Goal: Transaction & Acquisition: Purchase product/service

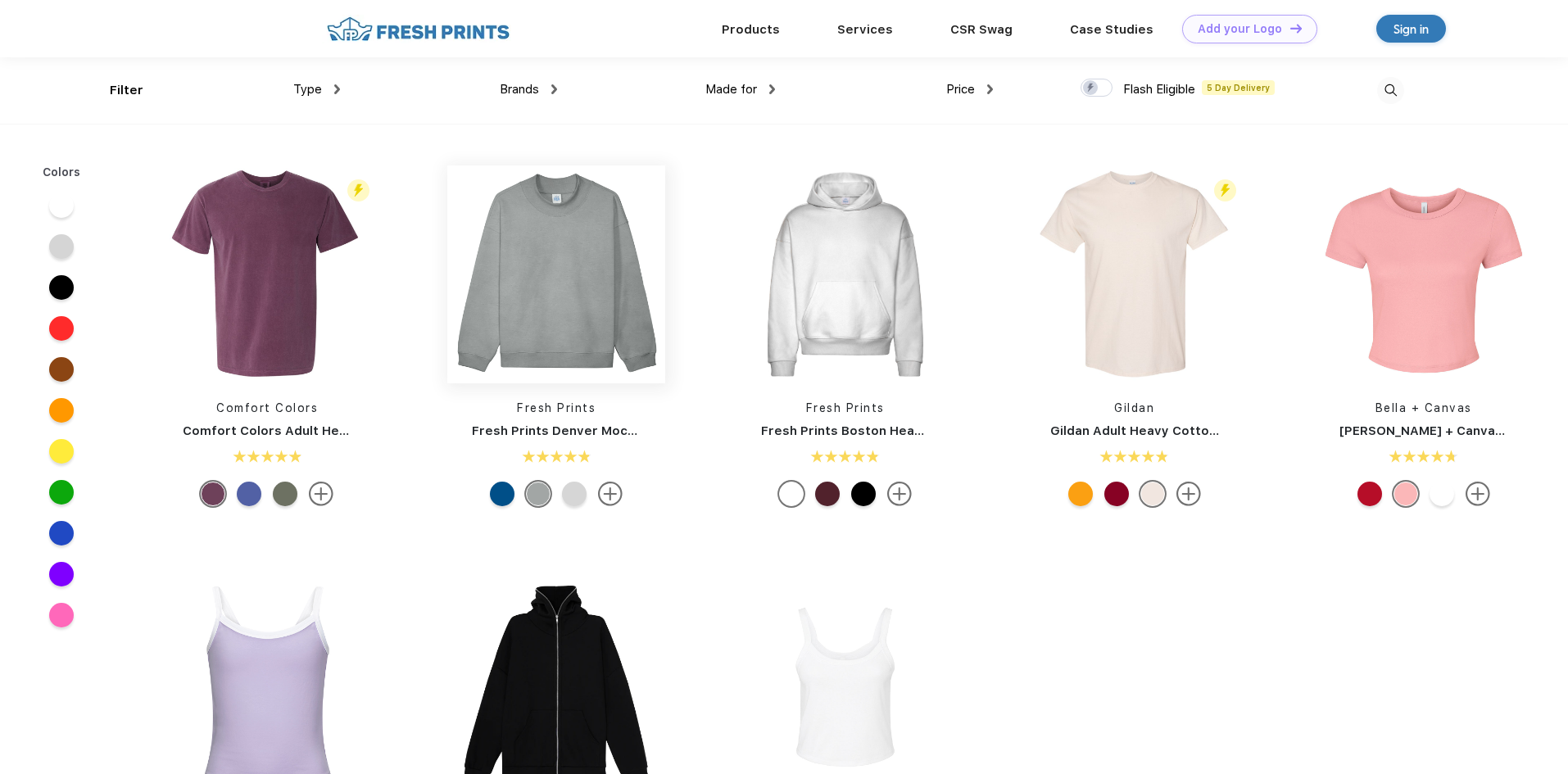
scroll to position [1, 0]
click at [588, 244] on img at bounding box center [556, 273] width 218 height 218
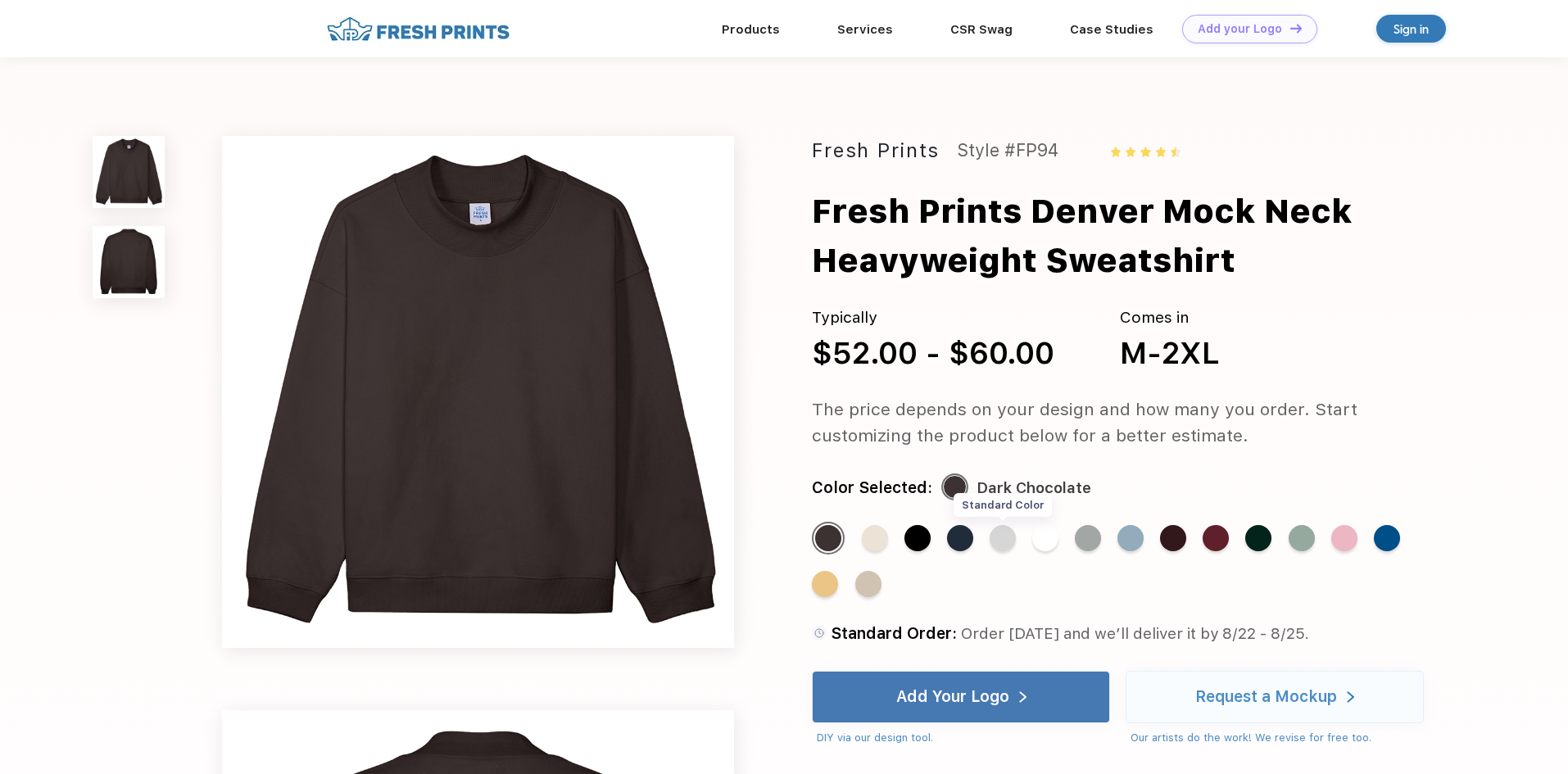
click at [1015, 536] on div "Standard Color" at bounding box center [1001, 537] width 26 height 26
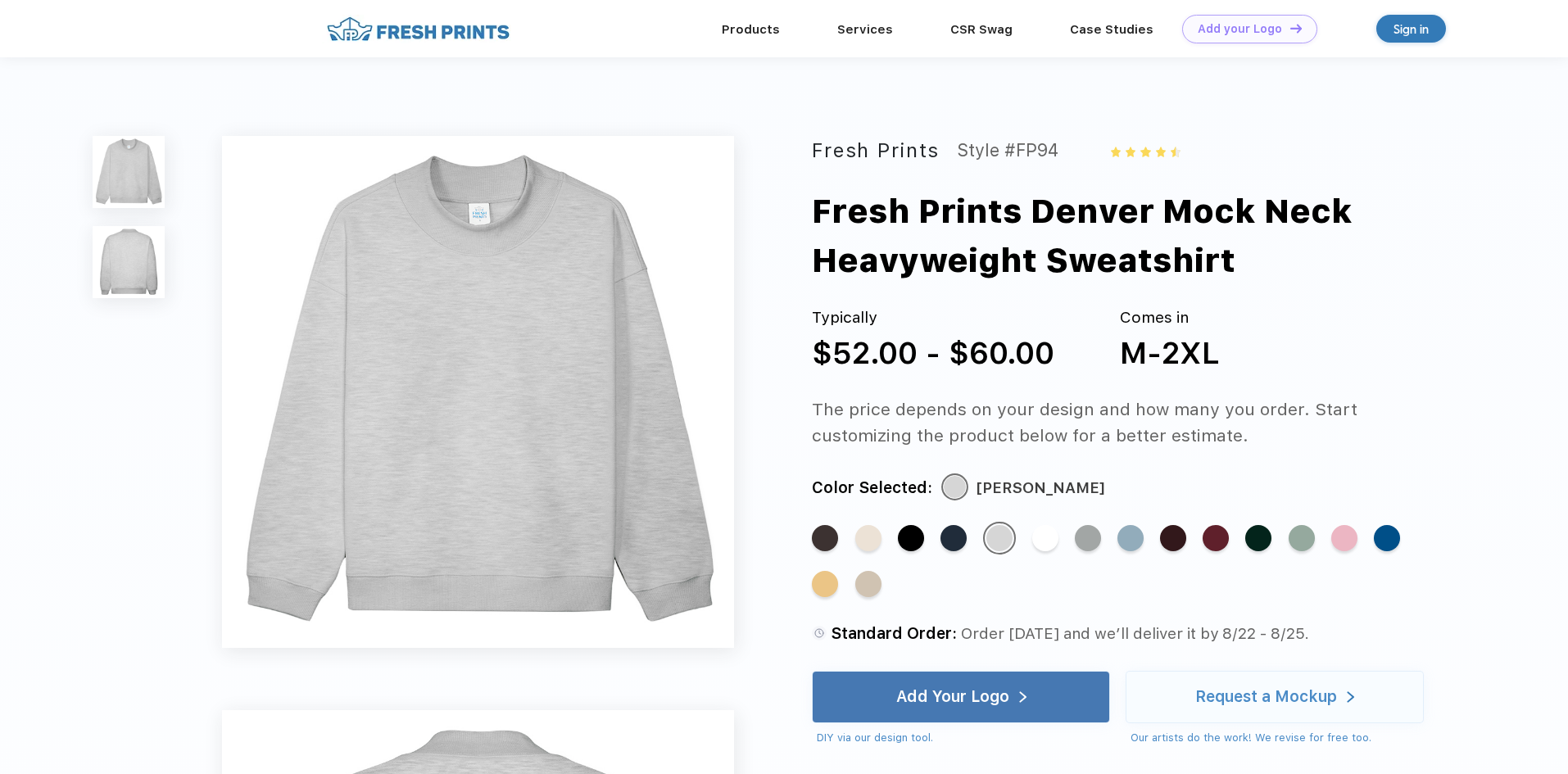
click at [1068, 536] on div "Standard Color Standard Color Standard Color Standard Color Standard Color Stan…" at bounding box center [1115, 568] width 608 height 92
click at [1104, 538] on div "Standard Color Standard Color Standard Color Standard Color Standard Color Stan…" at bounding box center [1115, 568] width 608 height 92
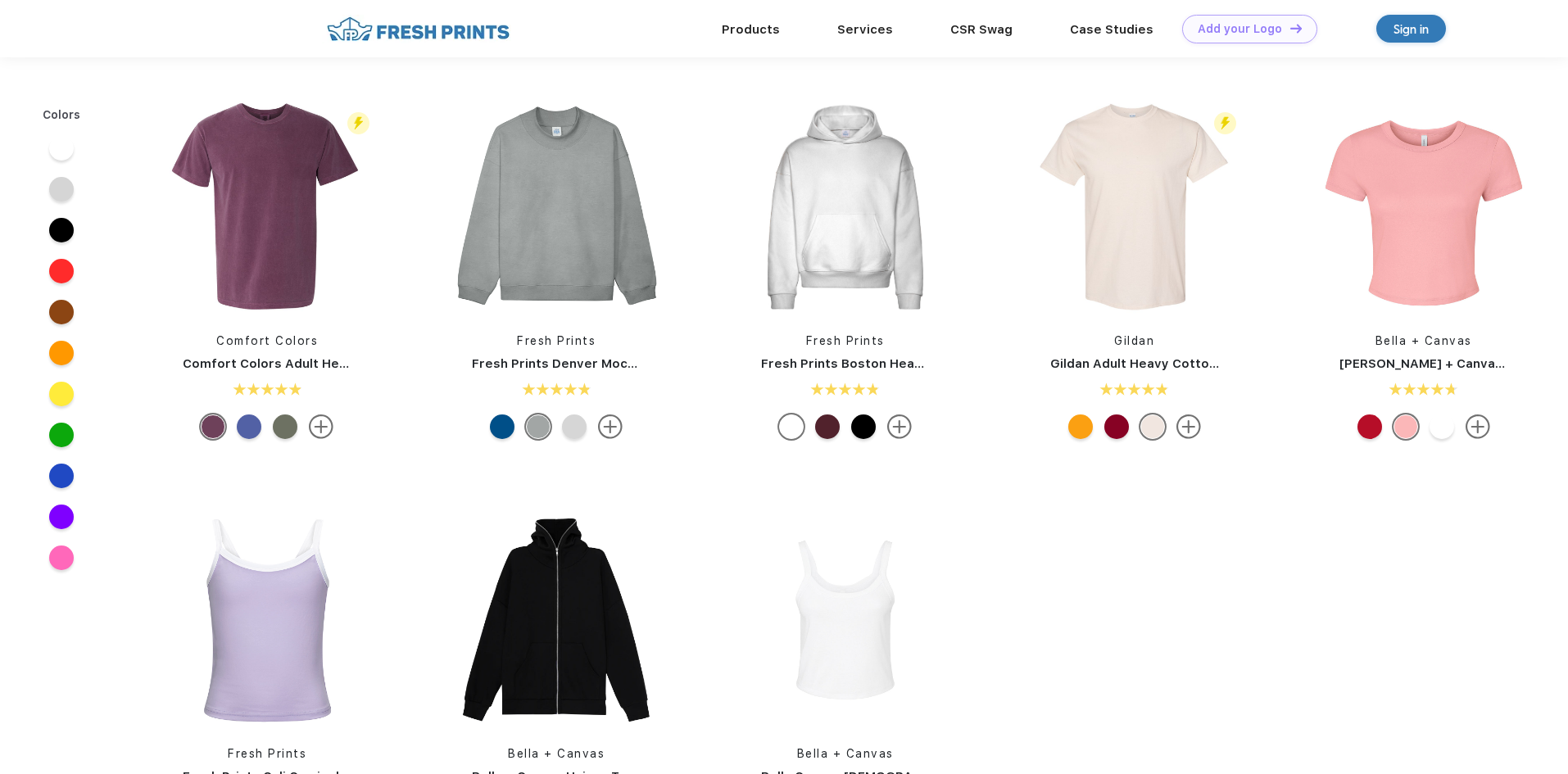
scroll to position [1, 0]
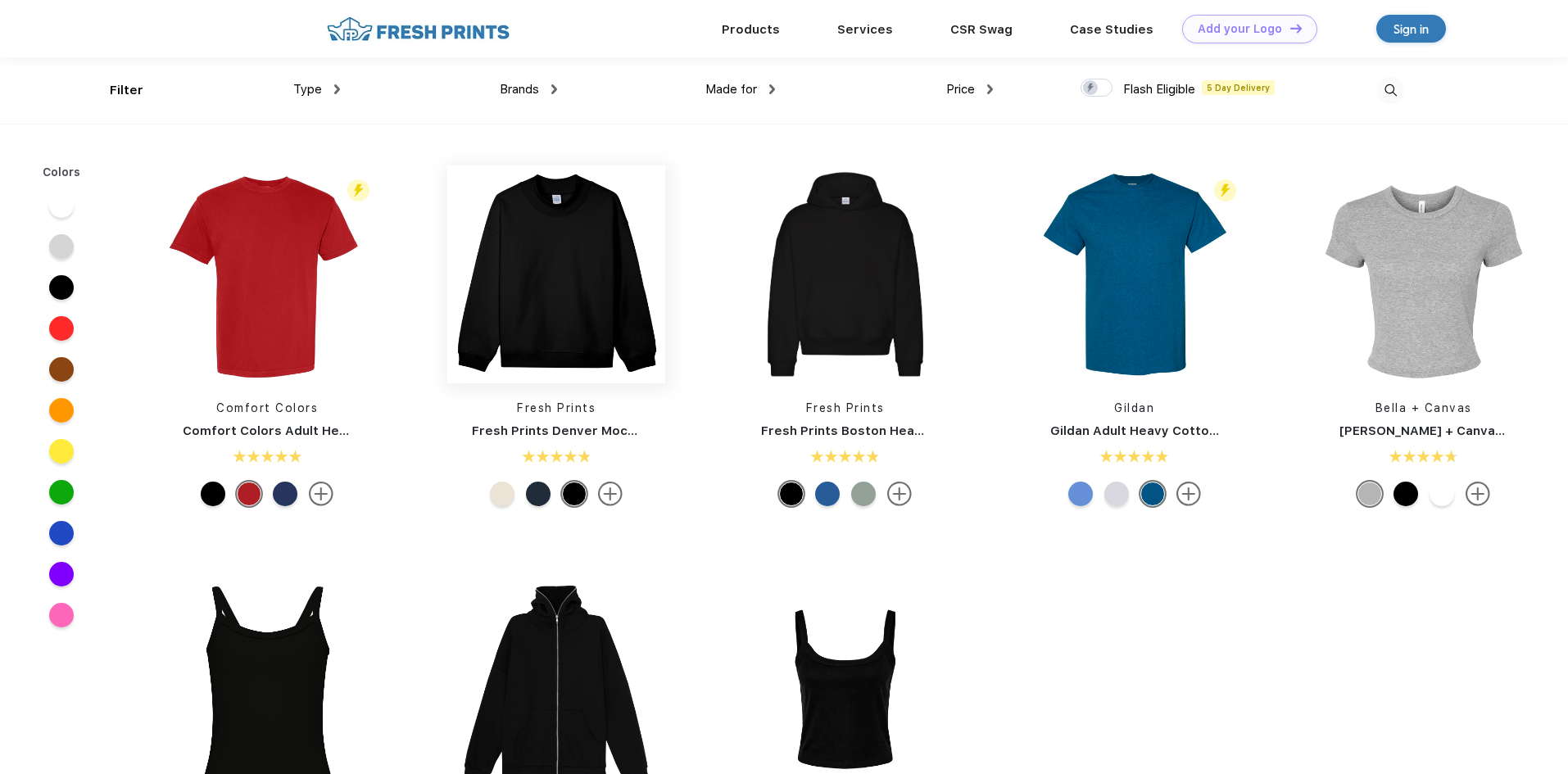
scroll to position [1, 0]
click at [569, 293] on img at bounding box center [556, 273] width 218 height 218
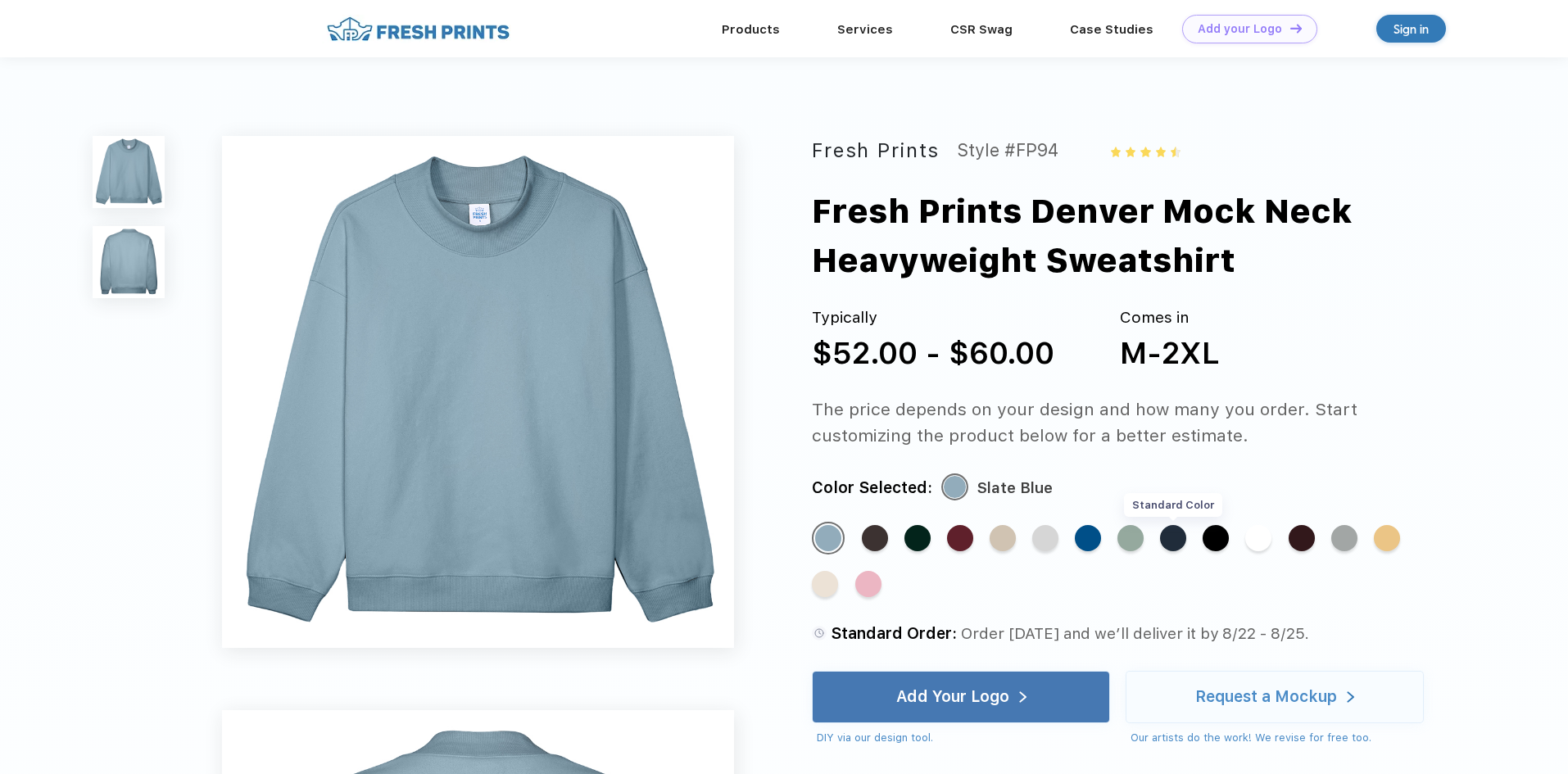
click at [1167, 533] on div "Standard Color" at bounding box center [1172, 537] width 26 height 26
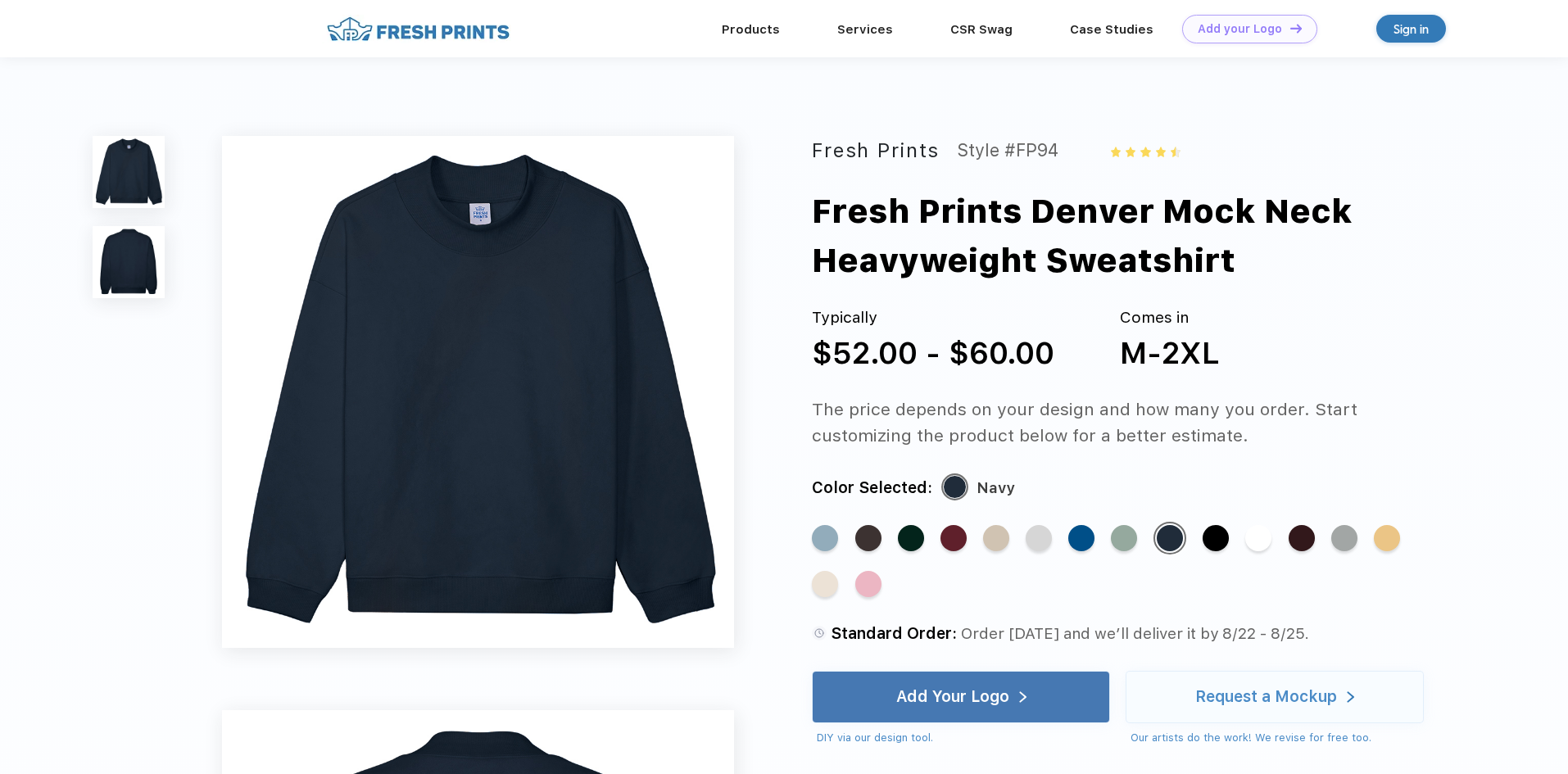
click at [135, 278] on img at bounding box center [128, 262] width 72 height 72
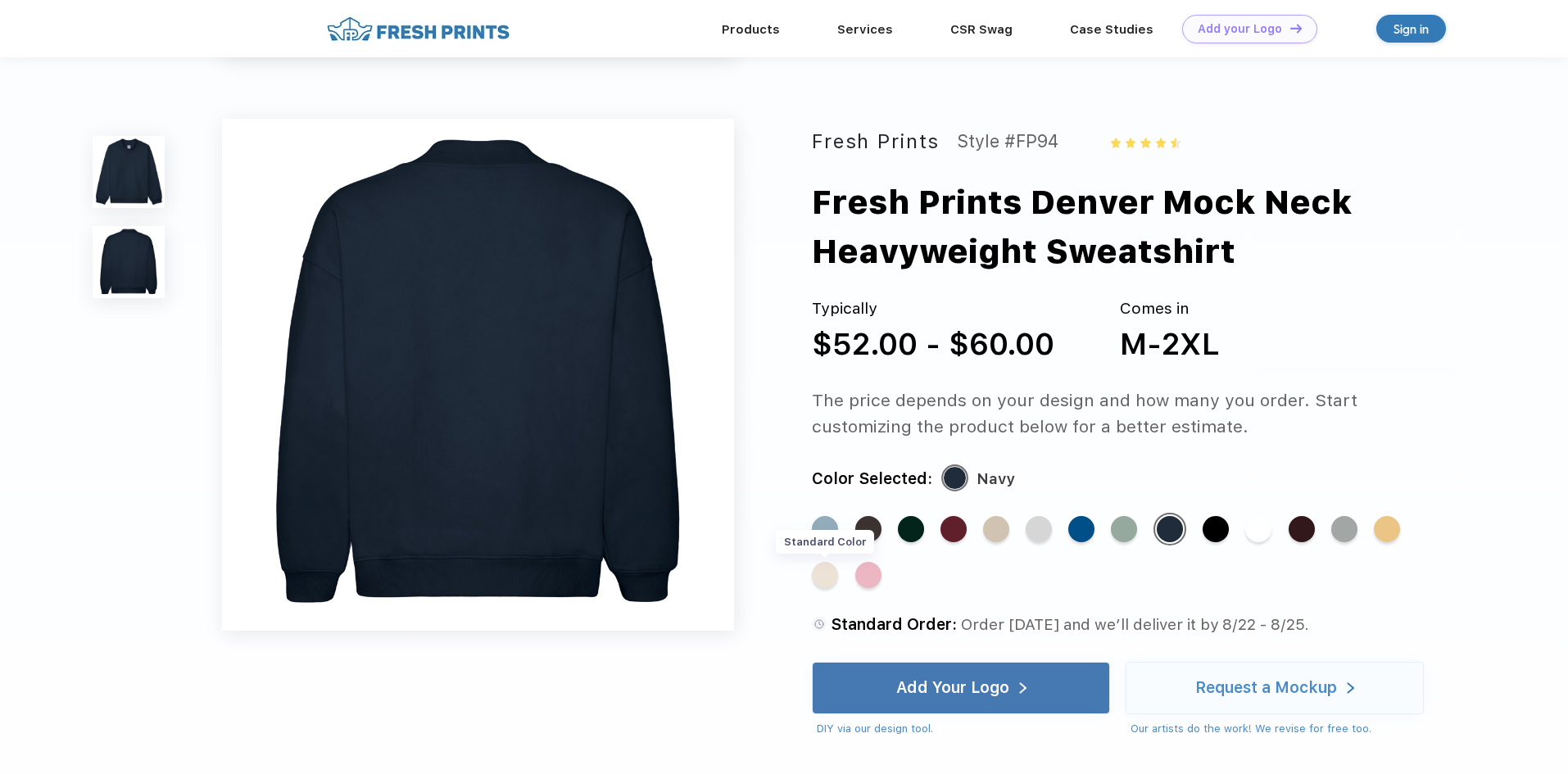
scroll to position [542, 0]
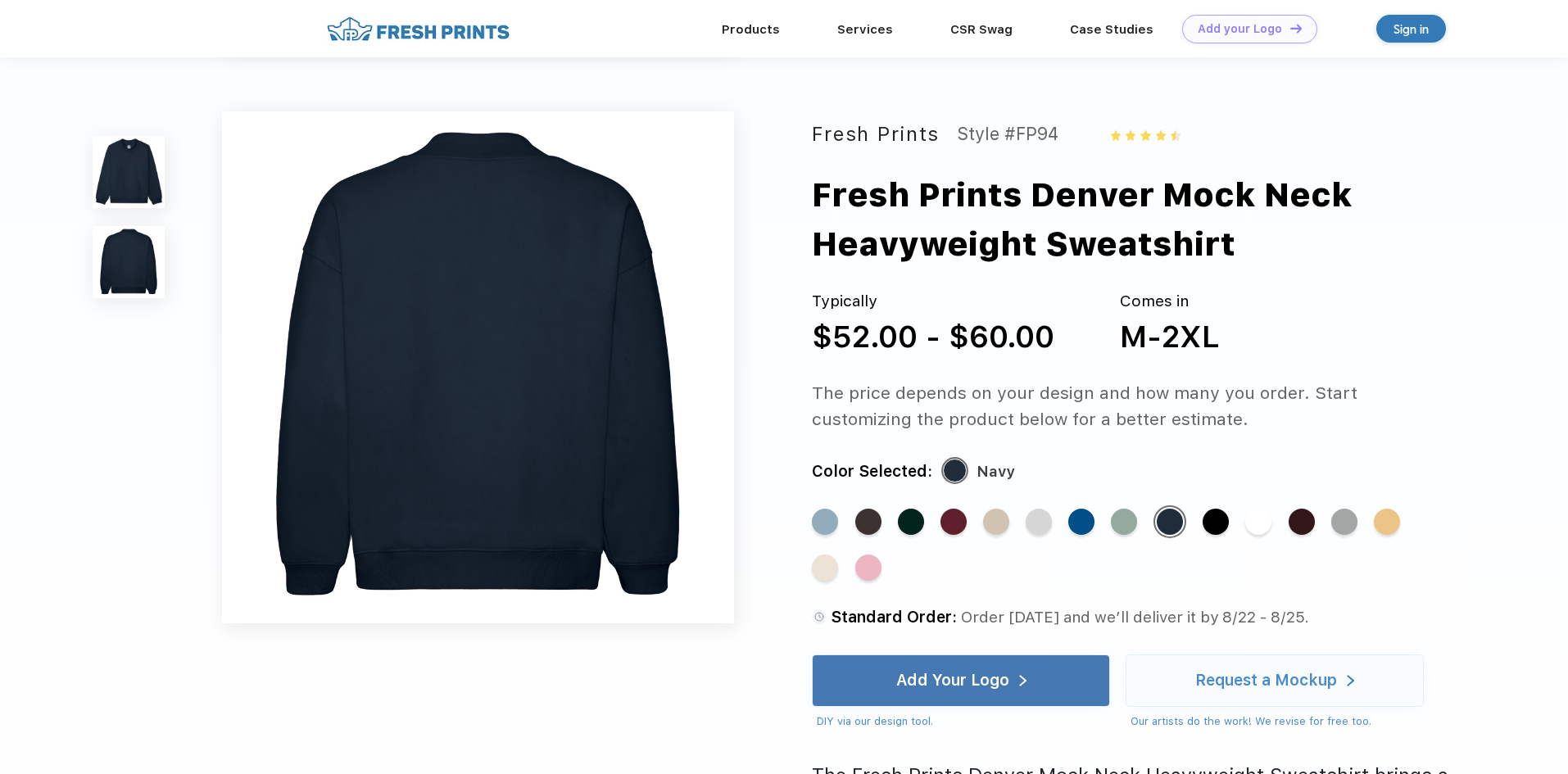
click at [852, 565] on div "Standard Color Standard Color Standard Color Standard Color Standard Color Stan…" at bounding box center [1115, 551] width 608 height 92
click at [863, 540] on div "Standard Color Standard Color Standard Color Standard Color Standard Color Stan…" at bounding box center [1115, 551] width 608 height 92
click at [860, 522] on div "Standard Color" at bounding box center [868, 521] width 26 height 26
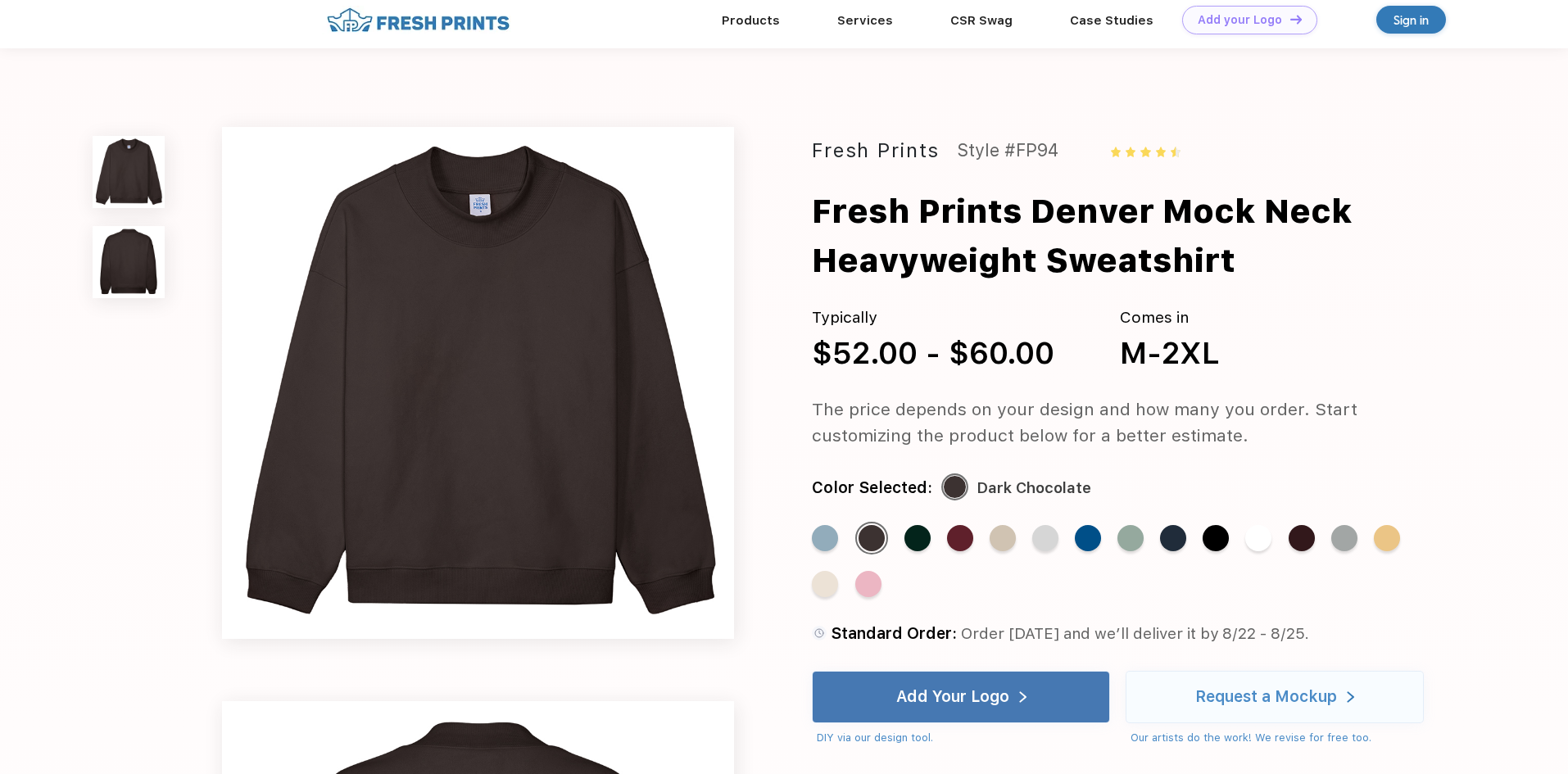
scroll to position [0, 0]
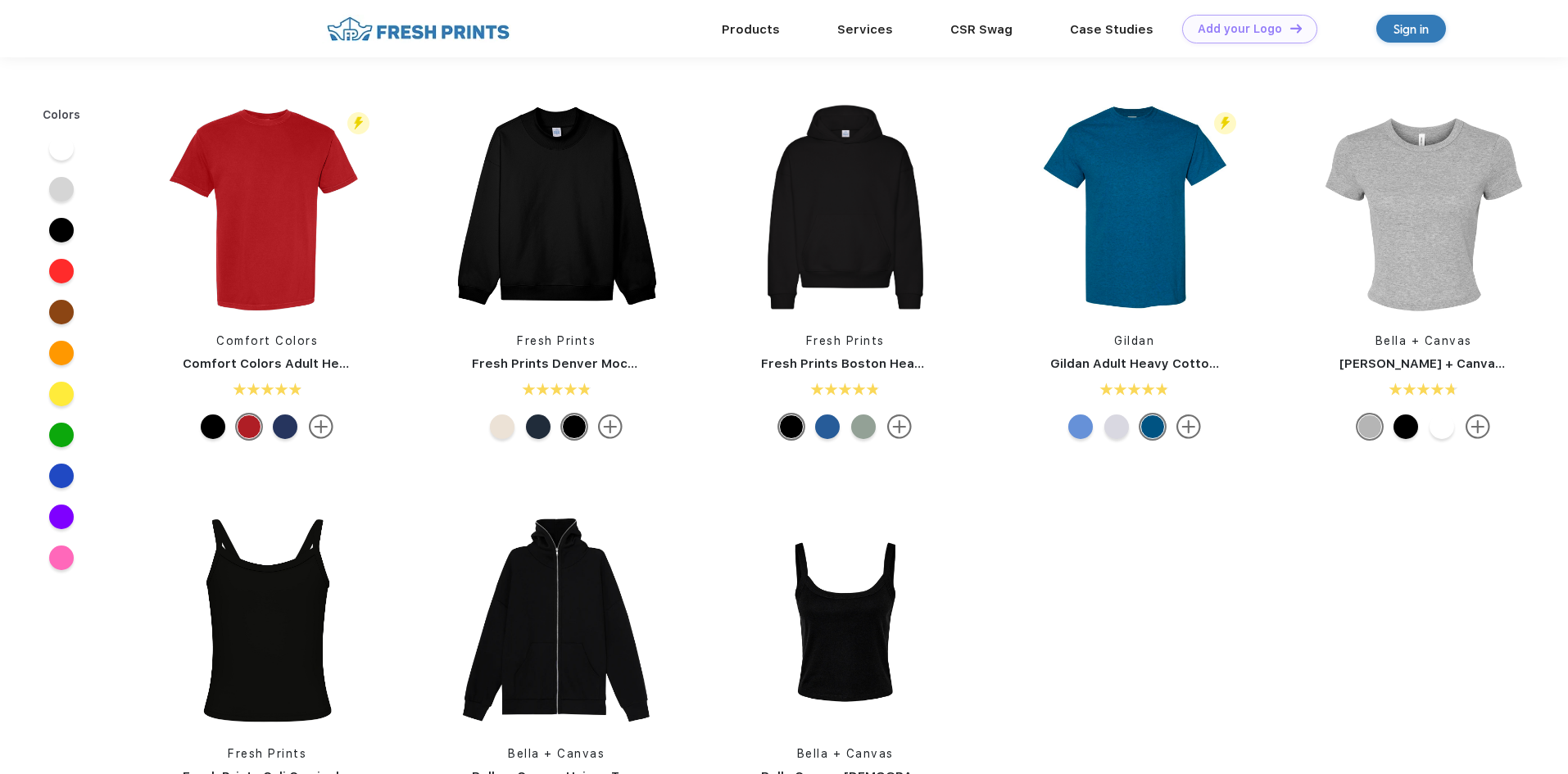
scroll to position [1, 0]
